Goal: Transaction & Acquisition: Purchase product/service

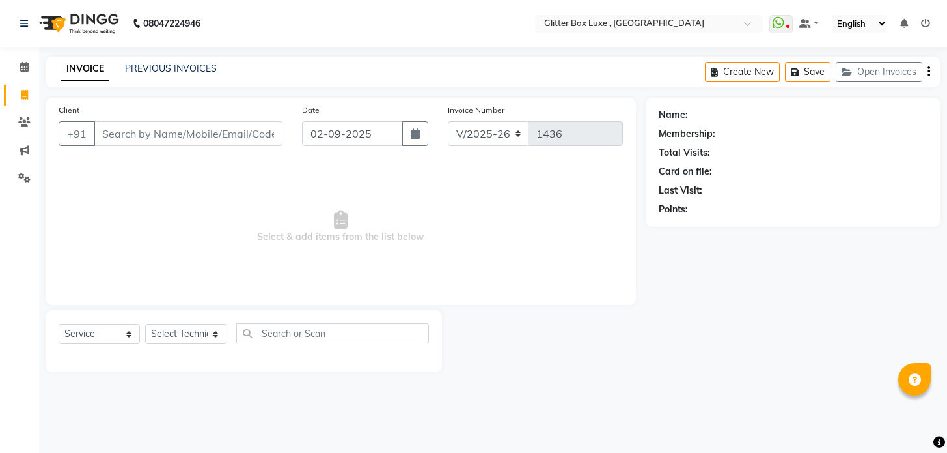
select select "5772"
select select "service"
type input "4"
click at [175, 129] on input "74" at bounding box center [188, 133] width 189 height 25
click at [142, 137] on input "74" at bounding box center [188, 133] width 189 height 25
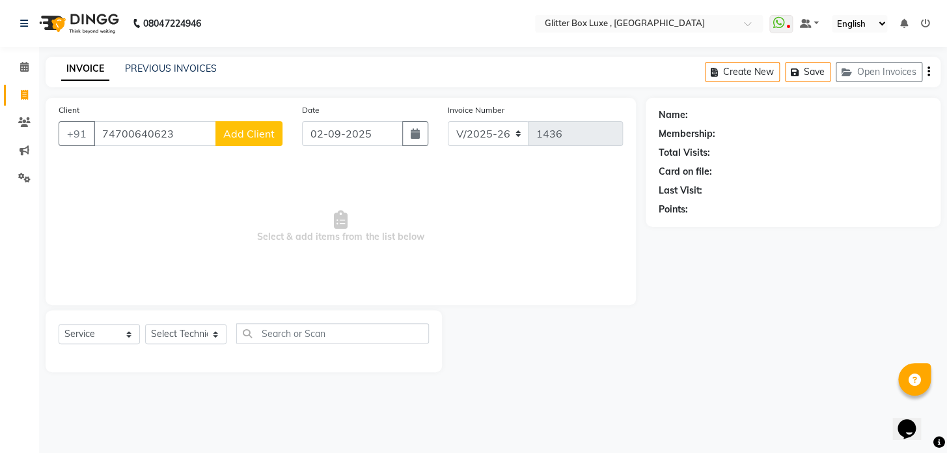
click at [130, 132] on input "74700640623" at bounding box center [155, 133] width 122 height 25
type input "7470640623"
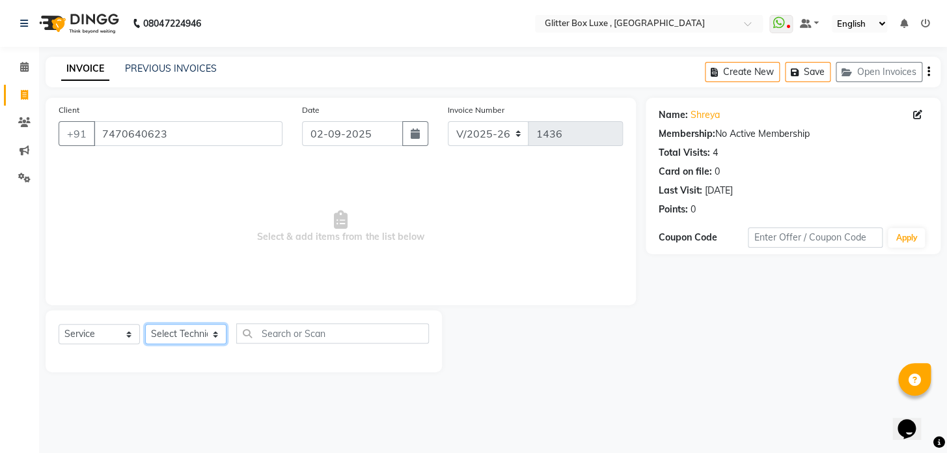
click at [164, 328] on select "Select Technician akash DEV Happy [PERSON_NAME] MANAGER [PERSON_NAME] owner [PE…" at bounding box center [185, 334] width 81 height 20
click at [145, 324] on select "Select Technician akash DEV Happy [PERSON_NAME] MANAGER [PERSON_NAME] owner [PE…" at bounding box center [185, 334] width 81 height 20
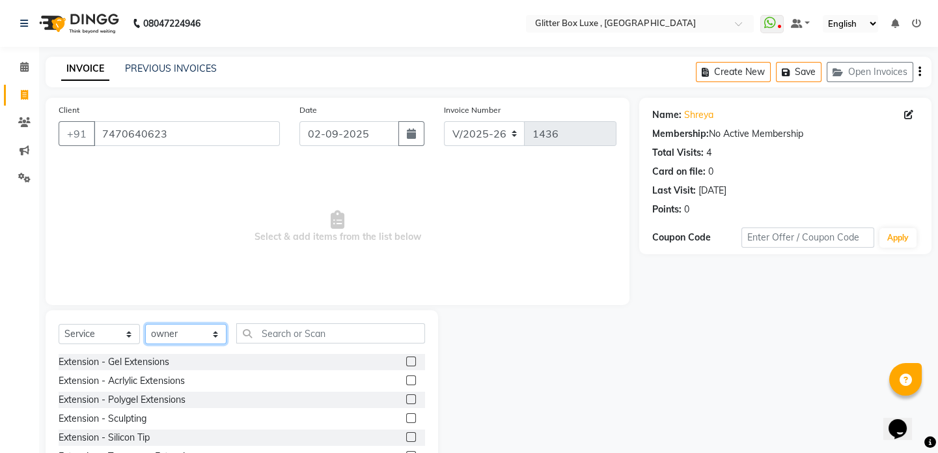
click at [182, 337] on select "Select Technician akash DEV Happy [PERSON_NAME] MANAGER [PERSON_NAME] owner [PE…" at bounding box center [185, 334] width 81 height 20
select select "61827"
click at [145, 324] on select "Select Technician akash DEV Happy [PERSON_NAME] MANAGER [PERSON_NAME] owner [PE…" at bounding box center [185, 334] width 81 height 20
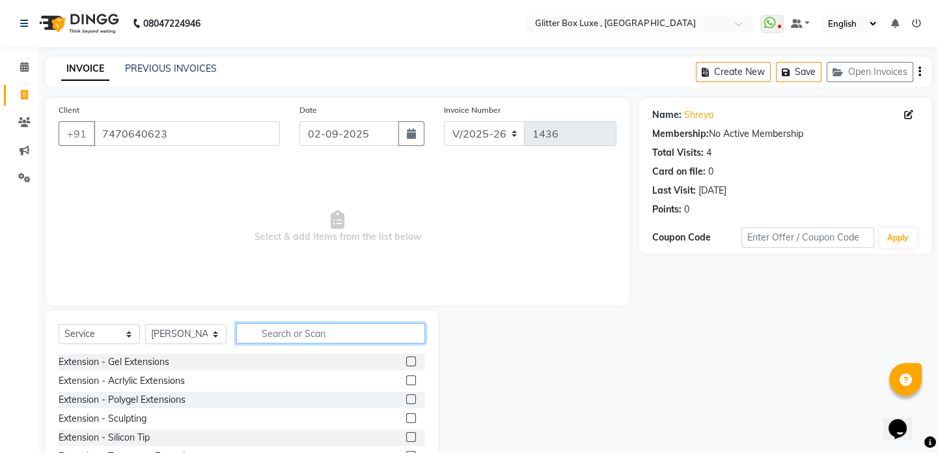
click at [268, 337] on input "text" at bounding box center [330, 333] width 189 height 20
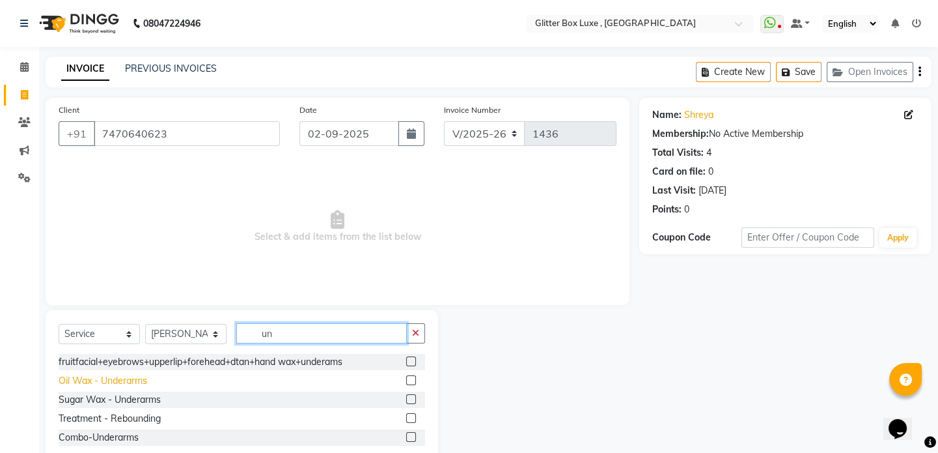
type input "un"
click at [134, 382] on div "Oil Wax - Underarms" at bounding box center [103, 381] width 89 height 14
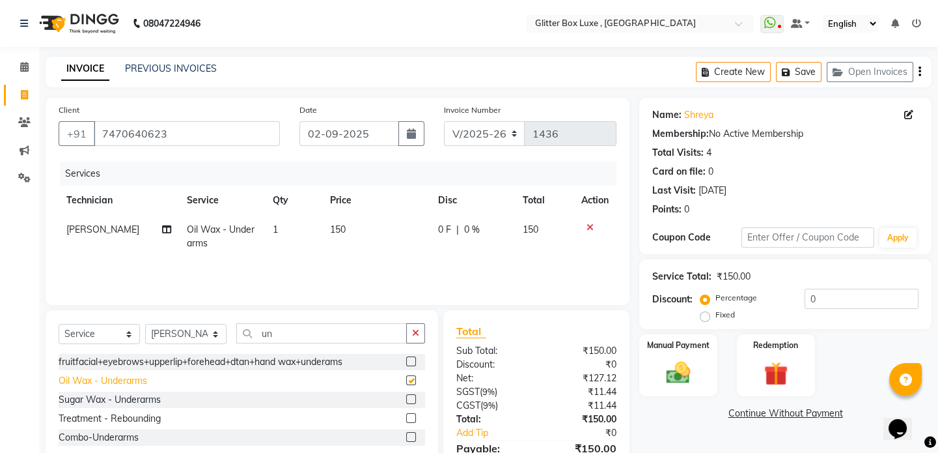
checkbox input "false"
click at [343, 232] on td "150" at bounding box center [376, 236] width 109 height 43
select select "61827"
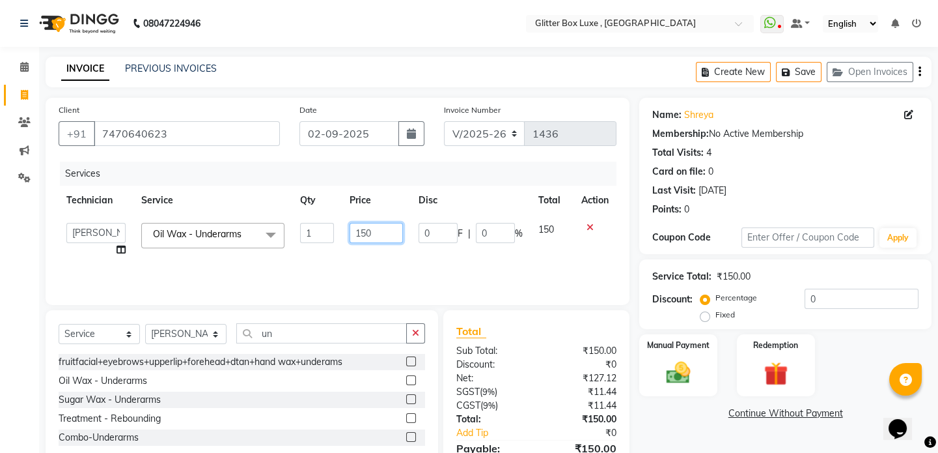
click at [378, 233] on input "150" at bounding box center [377, 233] width 54 height 20
type input "1"
type input "250"
click at [416, 264] on div "Services Technician Service Qty Price Disc Total Action akash DEV Happy [PERSON…" at bounding box center [338, 226] width 558 height 130
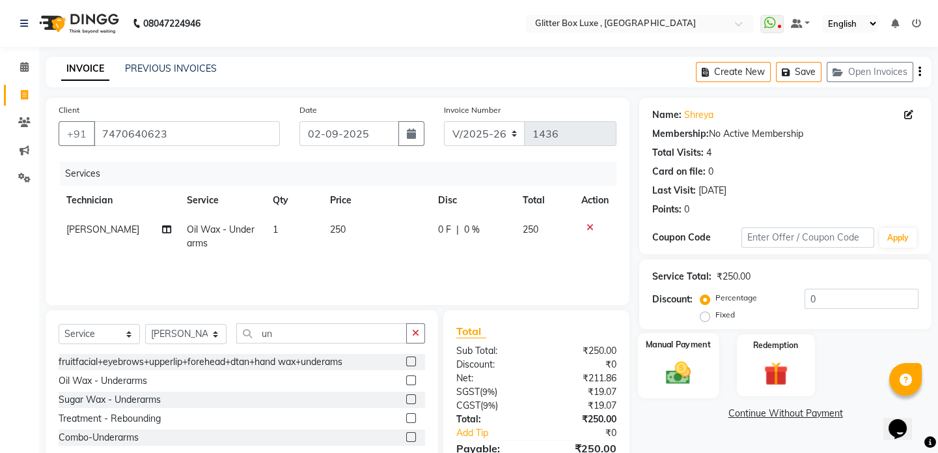
click at [671, 367] on img at bounding box center [678, 372] width 40 height 29
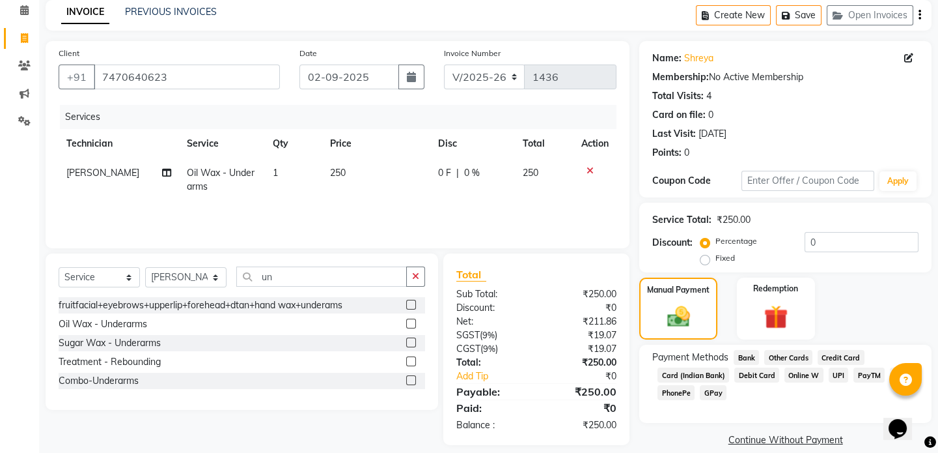
scroll to position [72, 0]
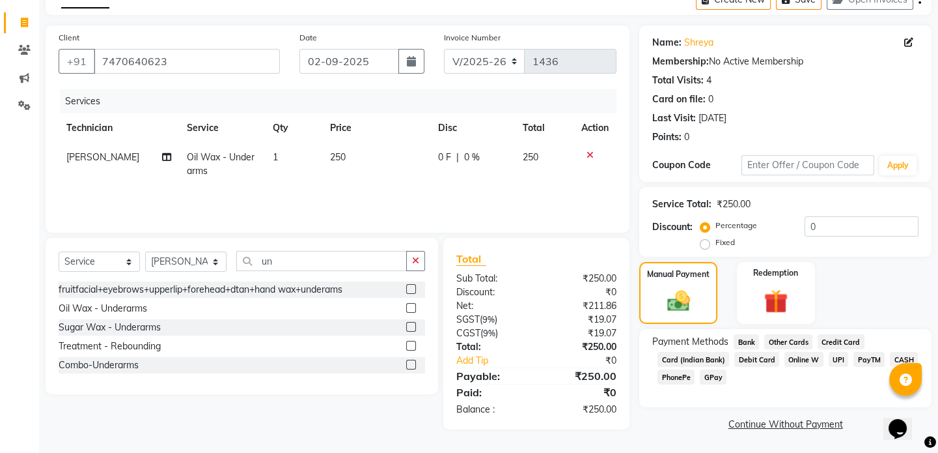
click at [896, 355] on span "CASH" at bounding box center [904, 359] width 28 height 15
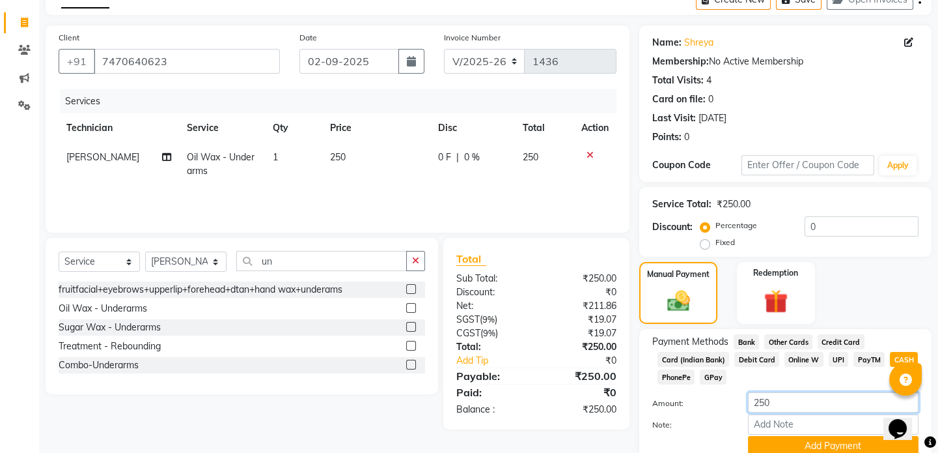
click at [812, 398] on input "250" at bounding box center [833, 402] width 171 height 20
type input "200"
click at [859, 444] on button "Add Payment" at bounding box center [833, 446] width 171 height 20
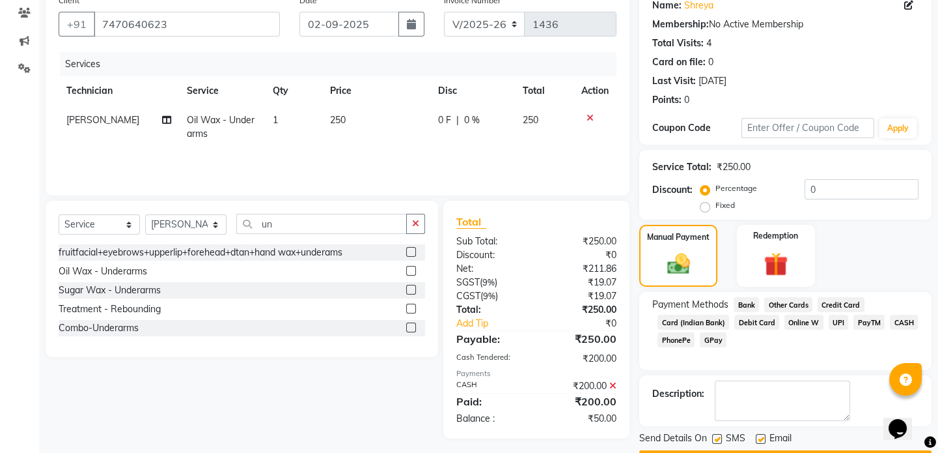
scroll to position [145, 0]
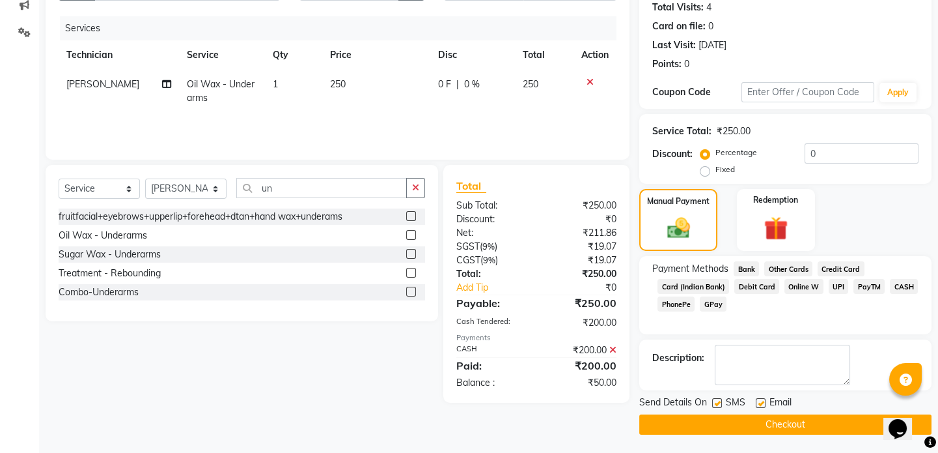
click at [836, 283] on span "UPI" at bounding box center [839, 286] width 20 height 15
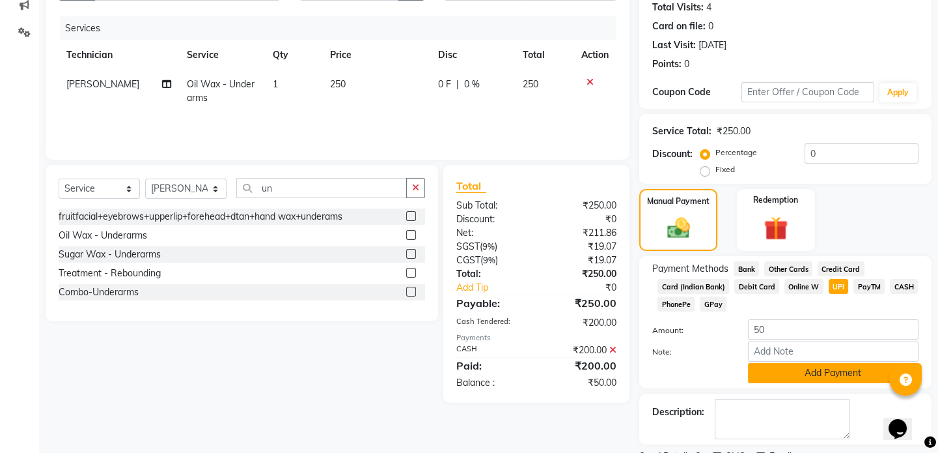
click at [826, 374] on button "Add Payment" at bounding box center [833, 373] width 171 height 20
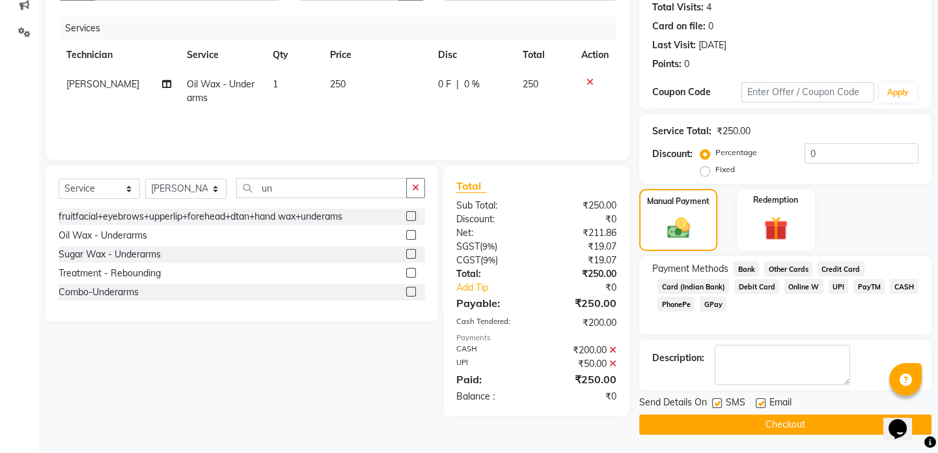
click at [737, 423] on button "Checkout" at bounding box center [785, 424] width 292 height 20
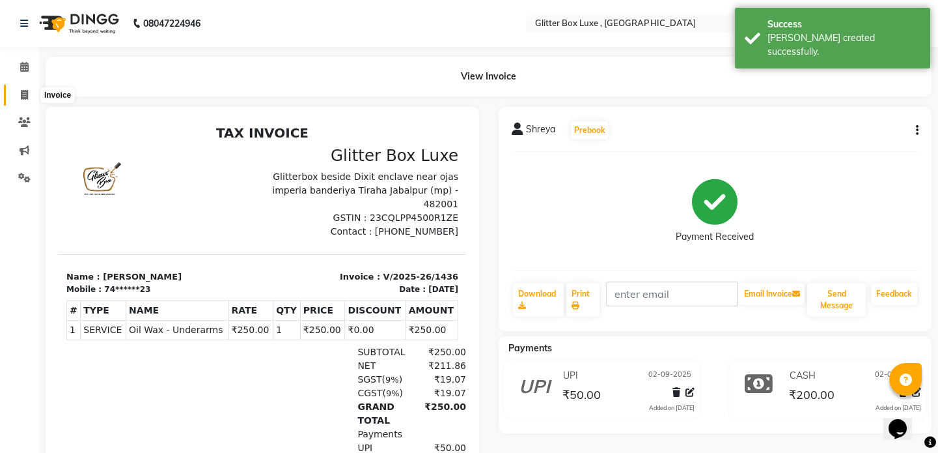
click at [24, 91] on icon at bounding box center [24, 95] width 7 height 10
select select "service"
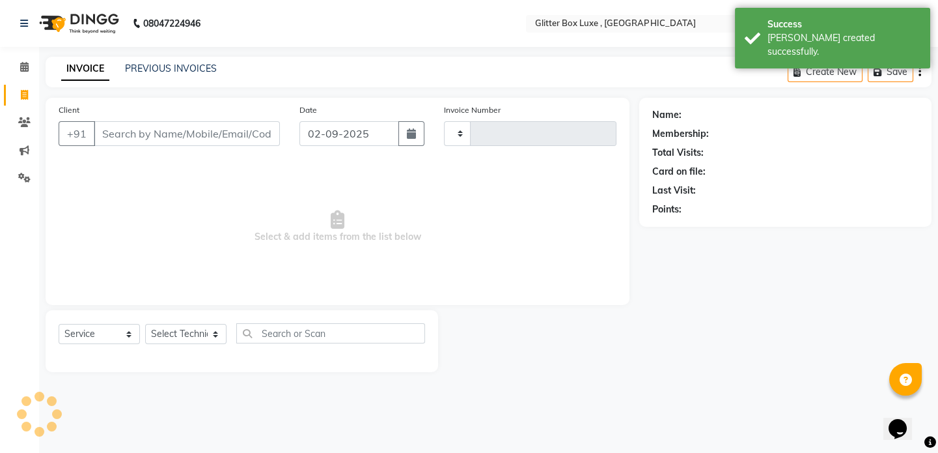
type input "1437"
select select "5772"
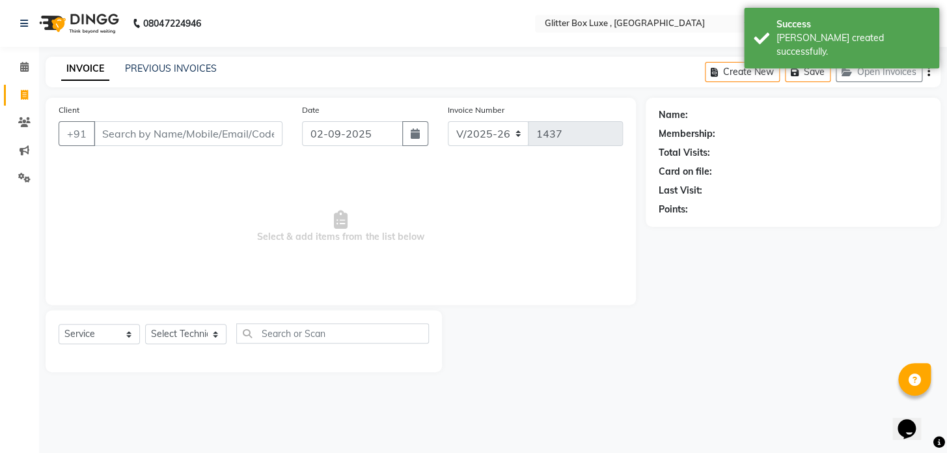
click at [130, 132] on input "Client" at bounding box center [188, 133] width 189 height 25
click at [189, 331] on select "Select Technician akash DEV Happy [PERSON_NAME] MANAGER [PERSON_NAME] owner [PE…" at bounding box center [185, 334] width 81 height 20
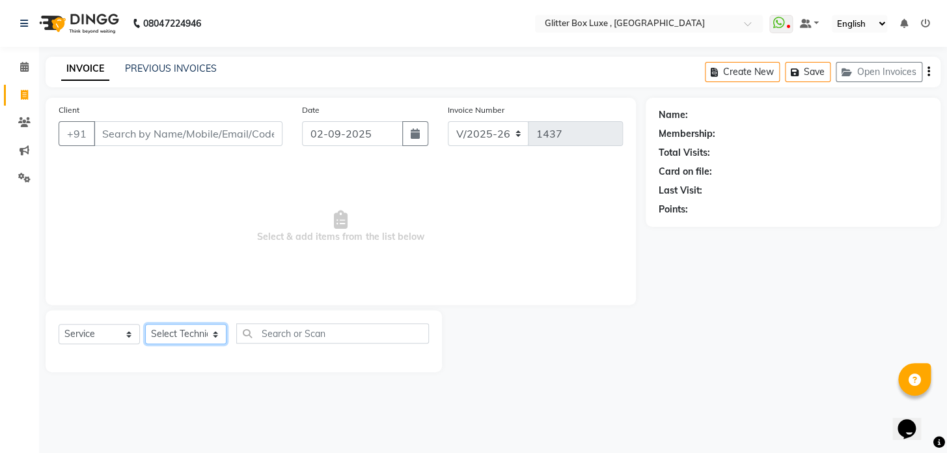
select select "52614"
click at [145, 324] on select "Select Technician akash DEV Happy [PERSON_NAME] MANAGER [PERSON_NAME] owner [PE…" at bounding box center [185, 334] width 81 height 20
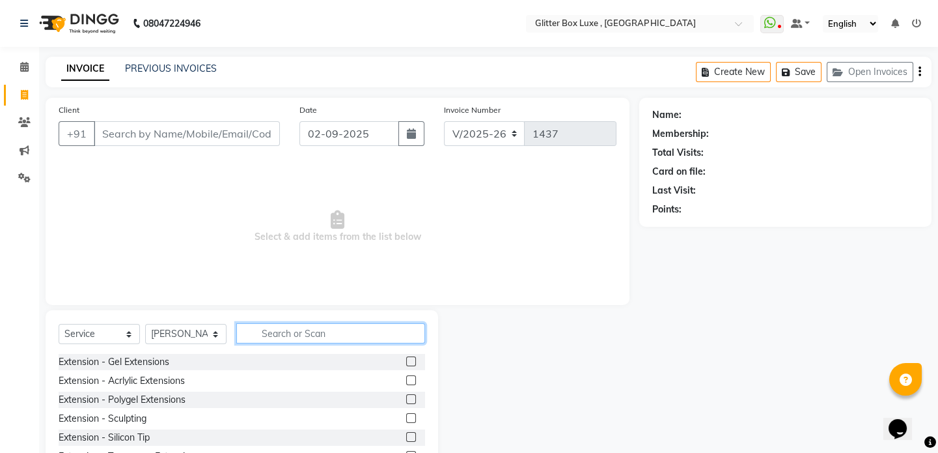
click at [285, 327] on input "text" at bounding box center [330, 333] width 189 height 20
type input "gel"
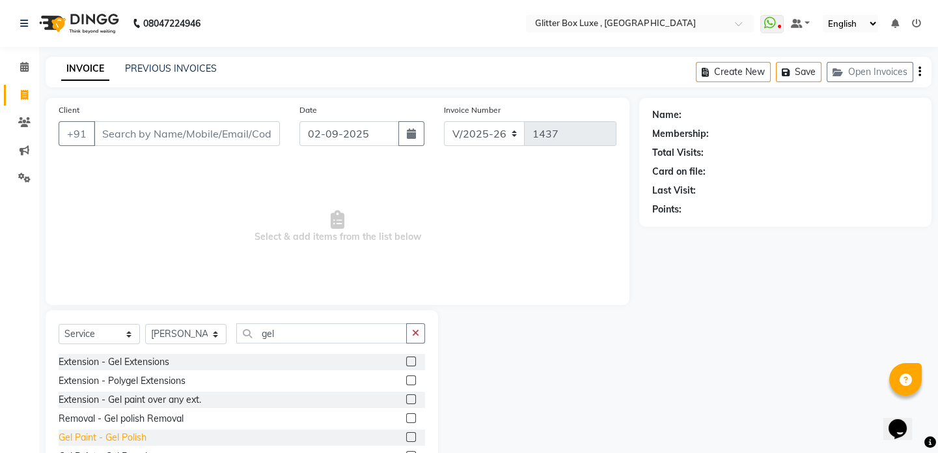
click at [143, 434] on div "Gel Paint - Gel Polish" at bounding box center [103, 437] width 88 height 14
checkbox input "false"
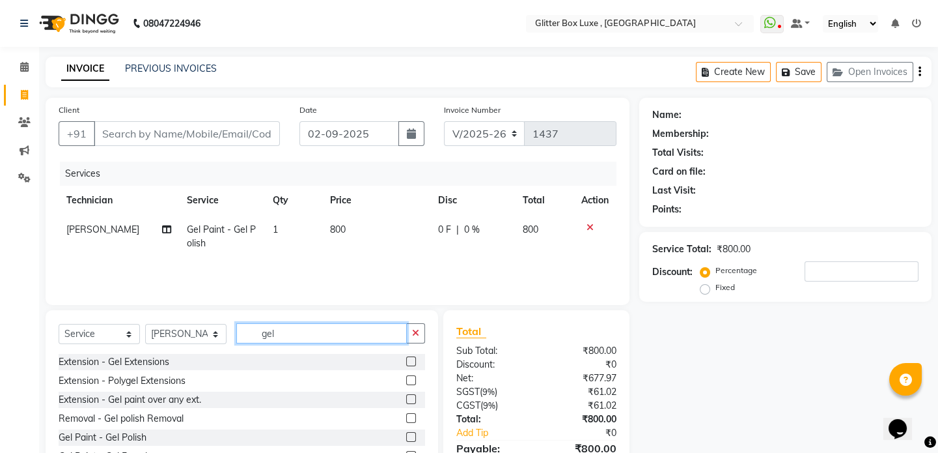
click at [304, 335] on input "gel" at bounding box center [321, 333] width 171 height 20
type input "g"
type input "art"
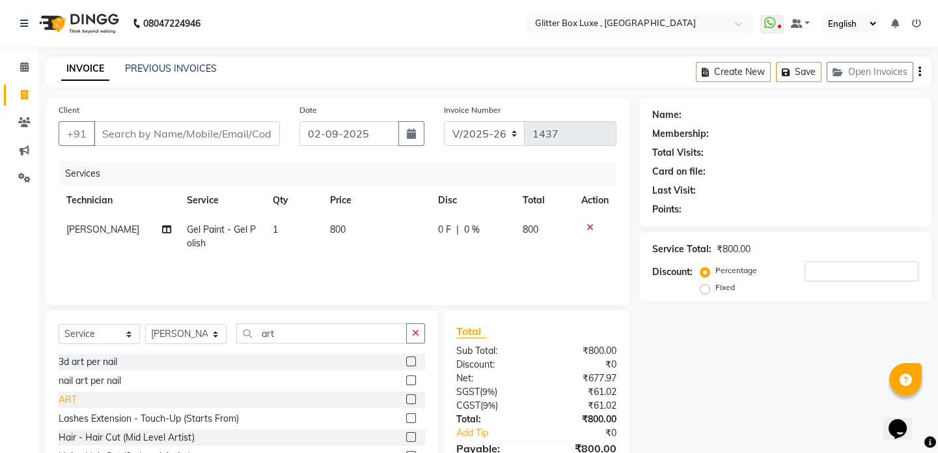
click at [70, 400] on div "ART" at bounding box center [68, 400] width 18 height 14
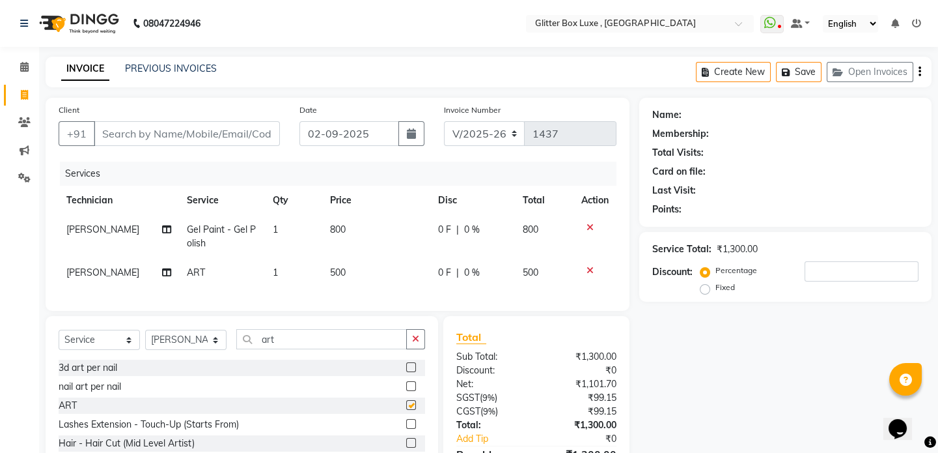
checkbox input "false"
click at [323, 342] on input "art" at bounding box center [321, 339] width 171 height 20
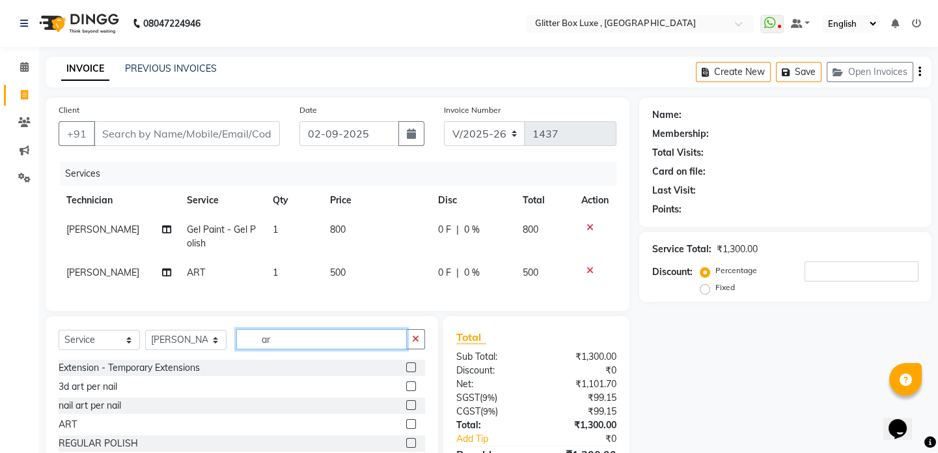
type input "a"
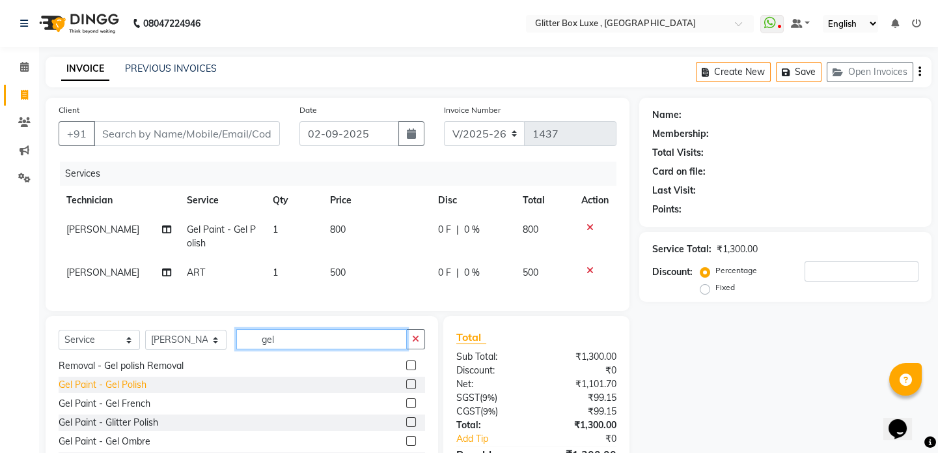
type input "gel"
click at [130, 391] on div "Gel Paint - Gel Polish" at bounding box center [103, 385] width 88 height 14
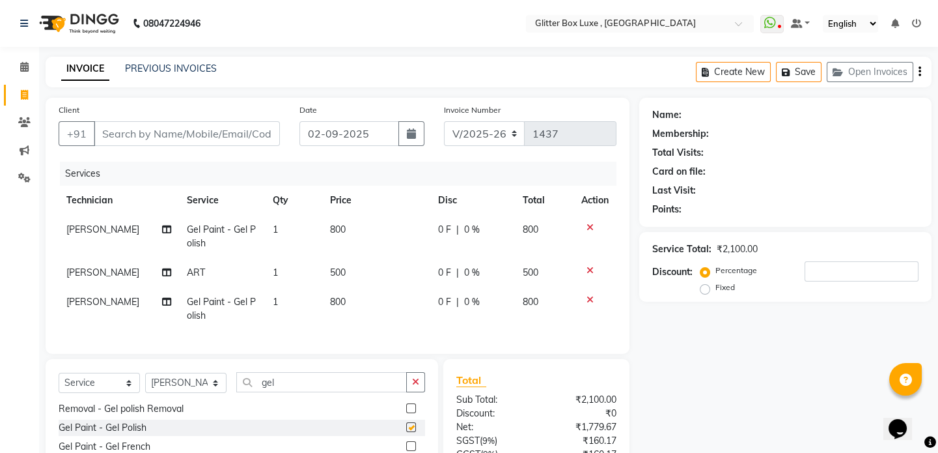
checkbox input "false"
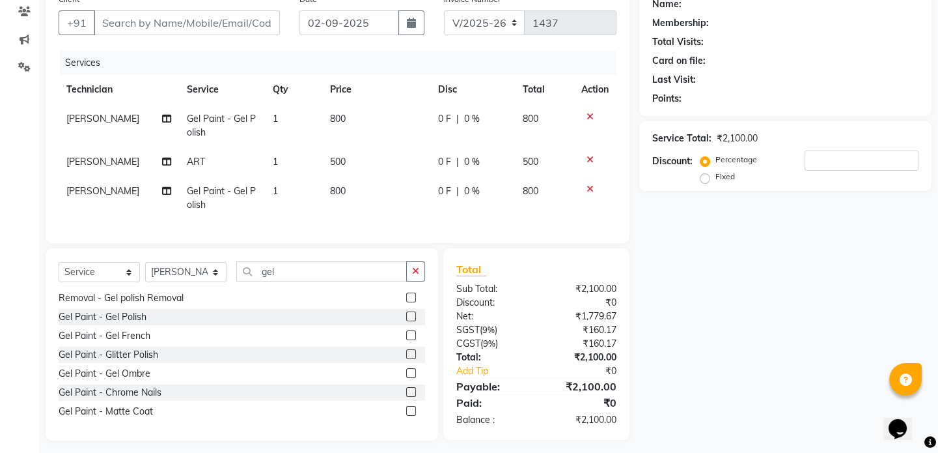
scroll to position [118, 0]
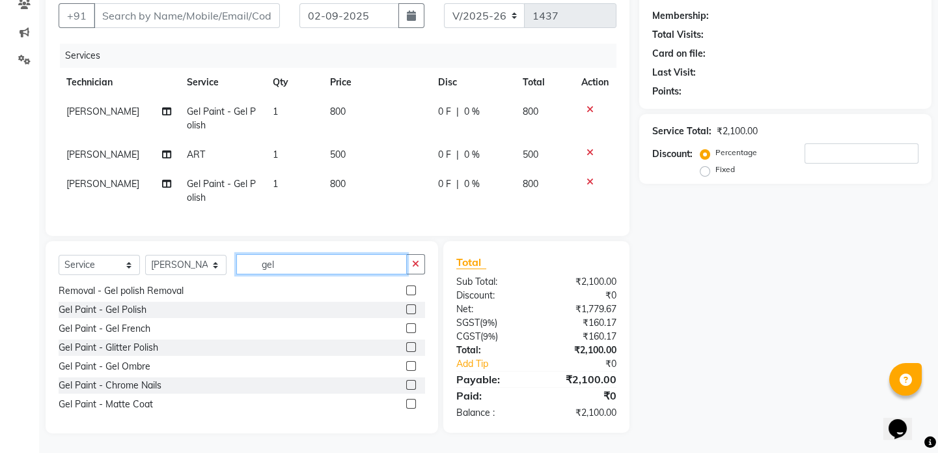
click at [292, 272] on input "gel" at bounding box center [321, 264] width 171 height 20
type input "g"
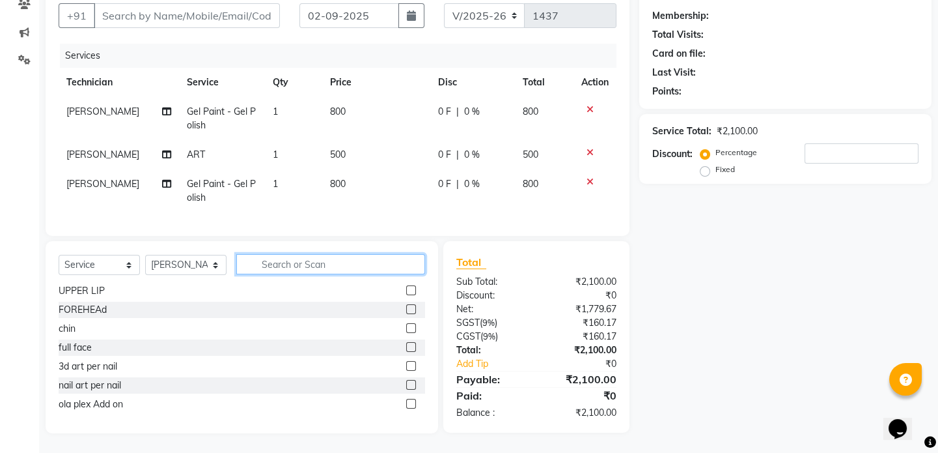
scroll to position [663, 0]
